Goal: Register for event/course

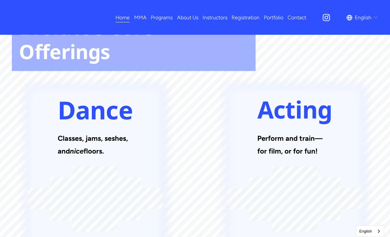
scroll to position [654, 0]
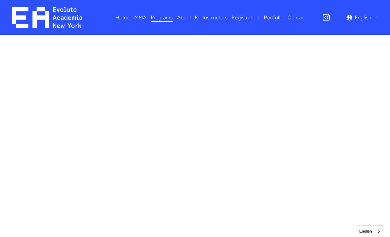
scroll to position [333, 0]
click at [0, 0] on span "Adults MMA" at bounding box center [0, 0] width 0 height 0
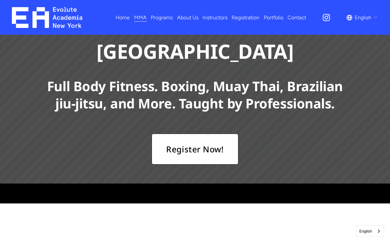
click at [186, 133] on link "Register Now!" at bounding box center [195, 148] width 87 height 31
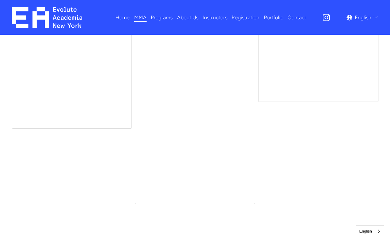
scroll to position [2367, 0]
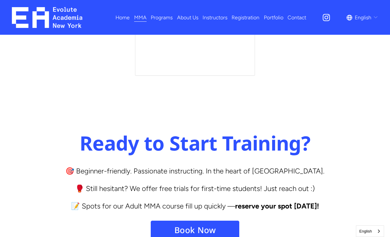
click at [183, 220] on link "Book Now" at bounding box center [195, 229] width 89 height 19
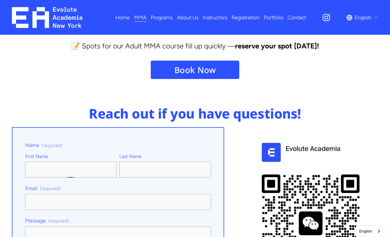
scroll to position [2520, 0]
